Goal: Task Accomplishment & Management: Use online tool/utility

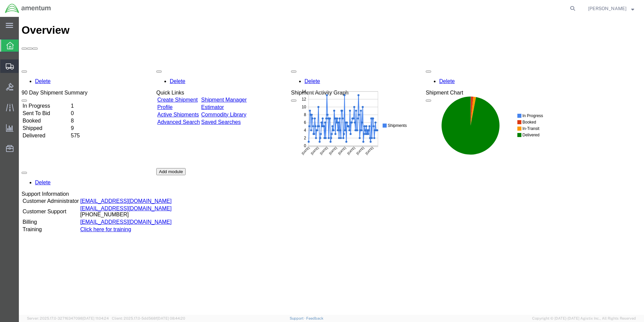
click at [0, 0] on span "Shipment Manager" at bounding box center [0, 0] width 0 height 0
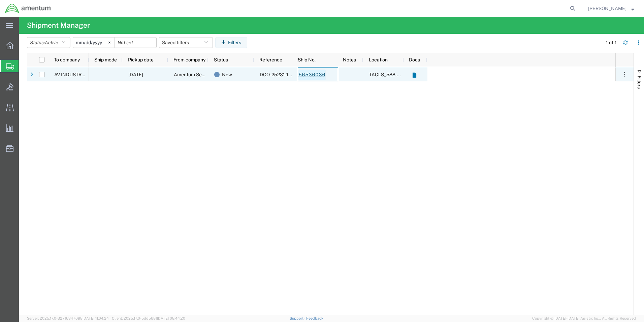
click at [307, 74] on link "56536036" at bounding box center [312, 74] width 28 height 11
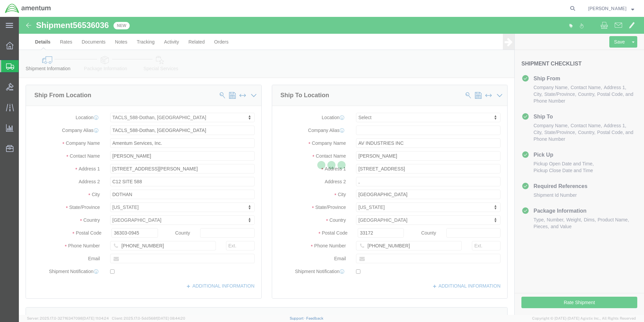
select select "42706"
select select
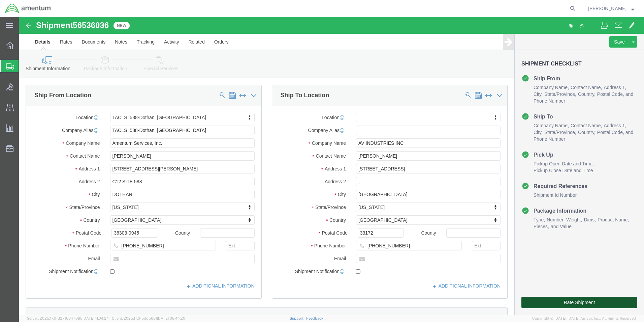
click button "Rate Shipment"
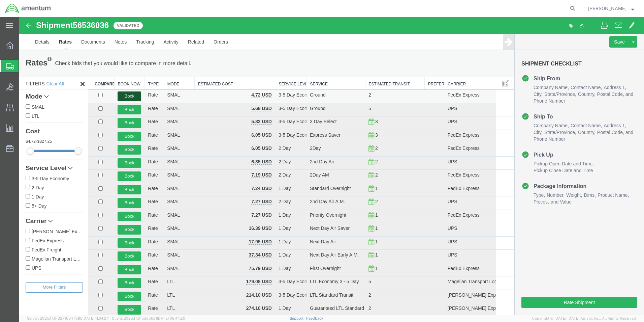
click at [128, 94] on button "Book" at bounding box center [130, 96] width 24 height 10
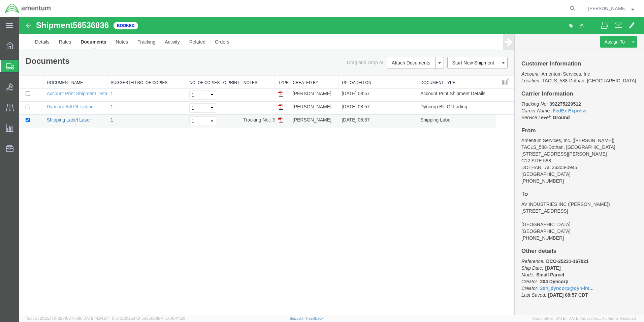
click at [74, 119] on link "Shipping Label Laser" at bounding box center [69, 119] width 44 height 5
click at [0, 0] on span "Shipment Manager" at bounding box center [0, 0] width 0 height 0
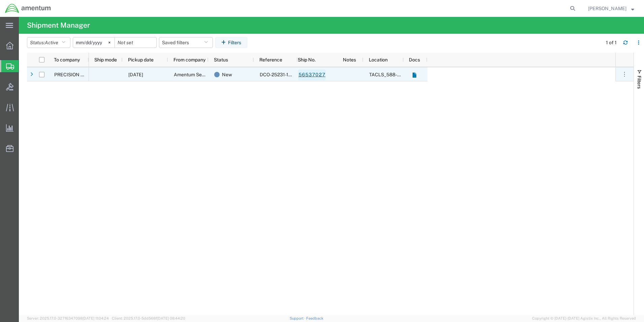
click at [312, 78] on link "56537027" at bounding box center [312, 74] width 28 height 11
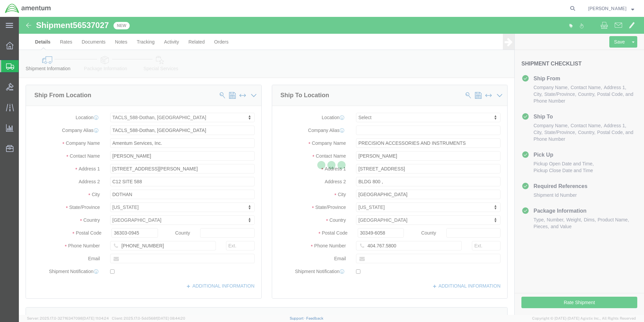
select select "42706"
select select
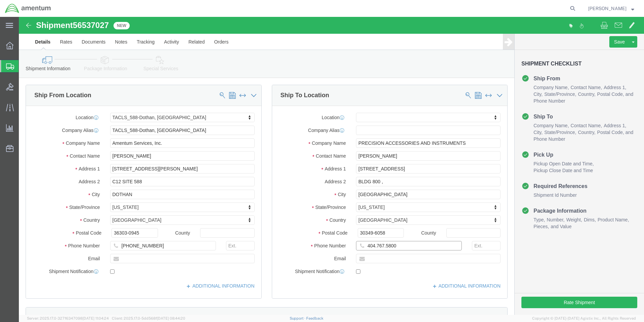
click input "404.767.5800"
type input "[PHONE_NUMBER]"
click button "Rate Shipment"
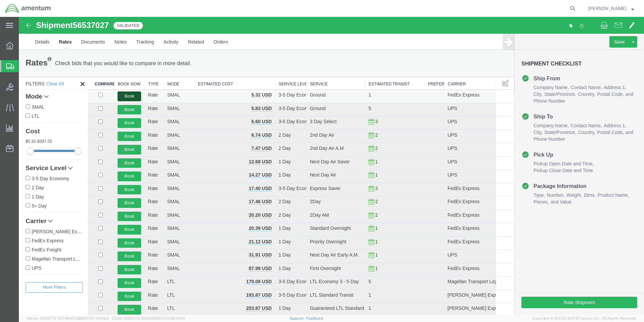
click at [134, 95] on button "Book" at bounding box center [130, 96] width 24 height 10
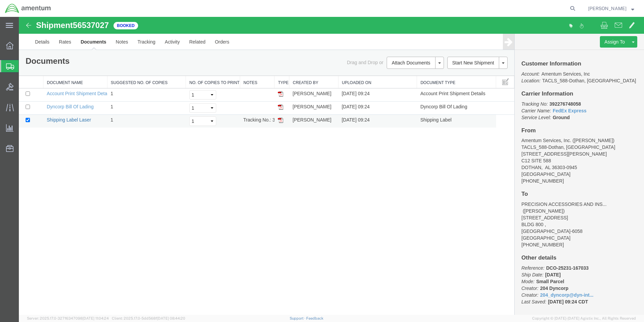
click at [60, 119] on link "Shipping Label Laser" at bounding box center [69, 119] width 44 height 5
